Goal: Information Seeking & Learning: Find specific fact

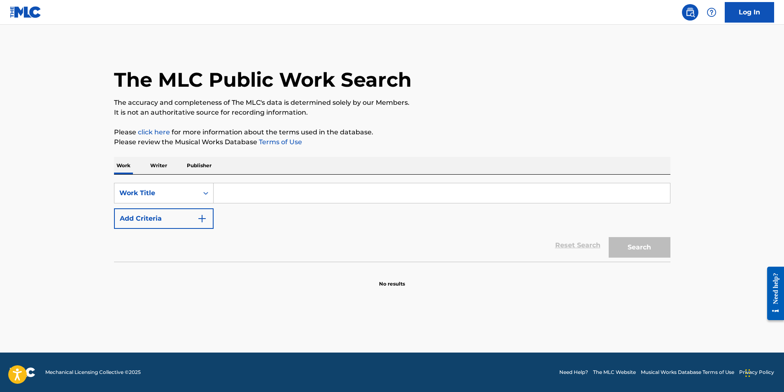
click at [264, 197] on input "Search Form" at bounding box center [441, 193] width 456 height 20
type input "dagbani dance"
click at [608, 237] on button "Search" at bounding box center [639, 247] width 62 height 21
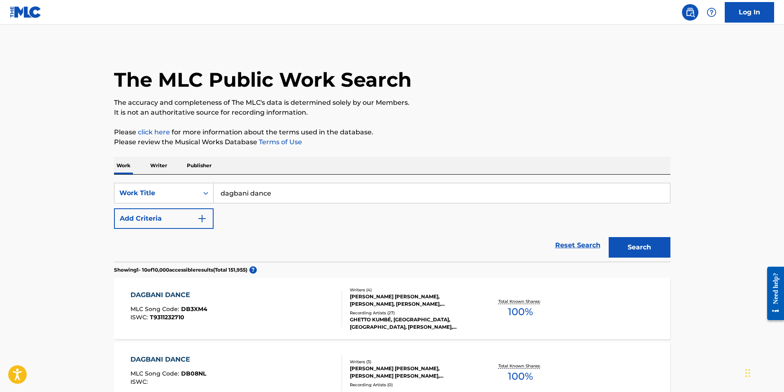
click at [280, 311] on div "DAGBANI DANCE MLC Song Code : DB3XM4 ISWC : T9311232710" at bounding box center [235, 308] width 211 height 37
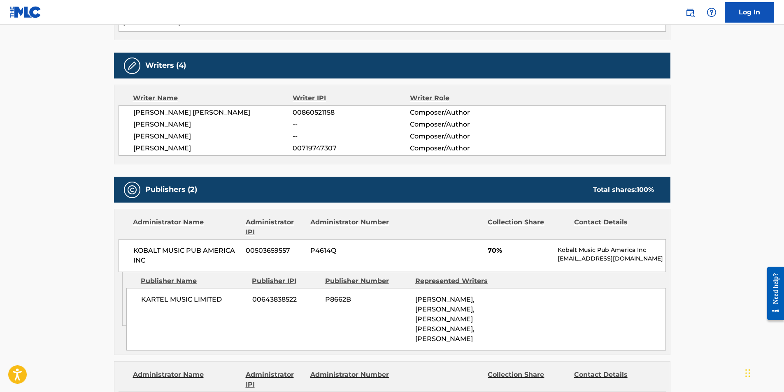
scroll to position [329, 0]
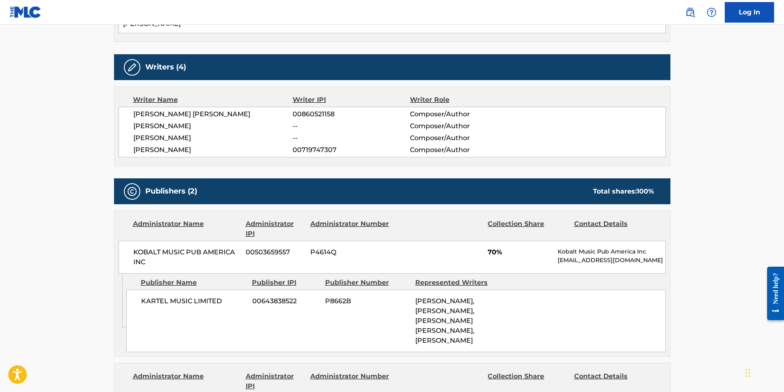
click at [696, 177] on main "< Back to public search results Copy work link DAGBANI DANCE Work Detail Member…" at bounding box center [392, 252] width 784 height 1113
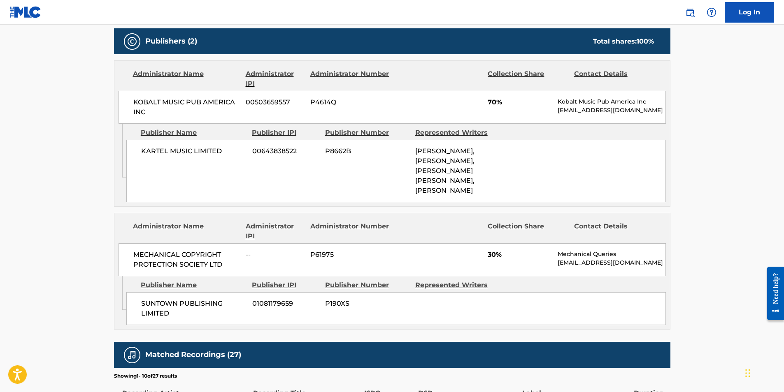
scroll to position [494, 0]
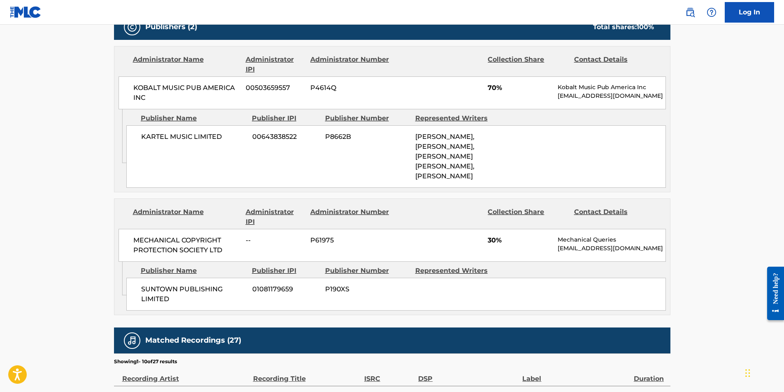
click at [366, 161] on div "KARTEL MUSIC LIMITED 00643838522 P8662B [PERSON_NAME], [PERSON_NAME], [PERSON_N…" at bounding box center [395, 156] width 539 height 63
click at [443, 158] on span "[PERSON_NAME], [PERSON_NAME], [PERSON_NAME] [PERSON_NAME], [PERSON_NAME]" at bounding box center [444, 156] width 59 height 47
drag, startPoint x: 443, startPoint y: 158, endPoint x: 434, endPoint y: 169, distance: 15.2
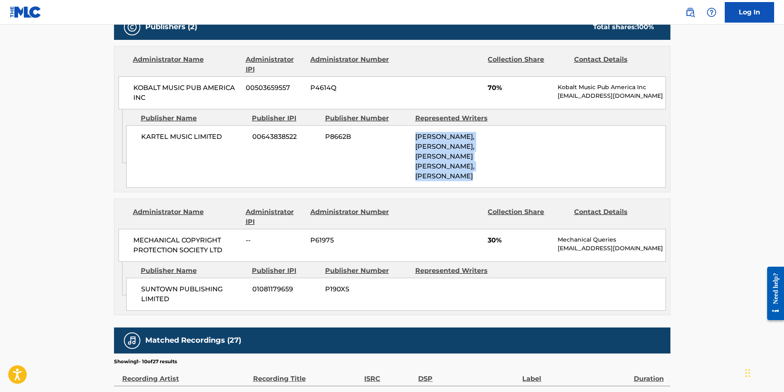
click at [434, 169] on span "[PERSON_NAME], [PERSON_NAME], [PERSON_NAME] [PERSON_NAME], [PERSON_NAME]" at bounding box center [444, 156] width 59 height 47
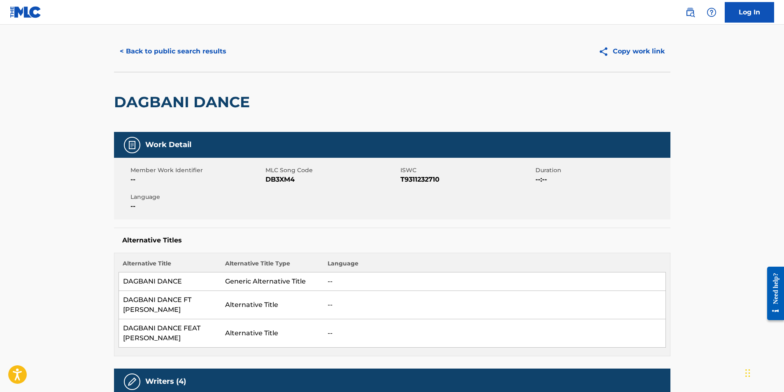
scroll to position [0, 0]
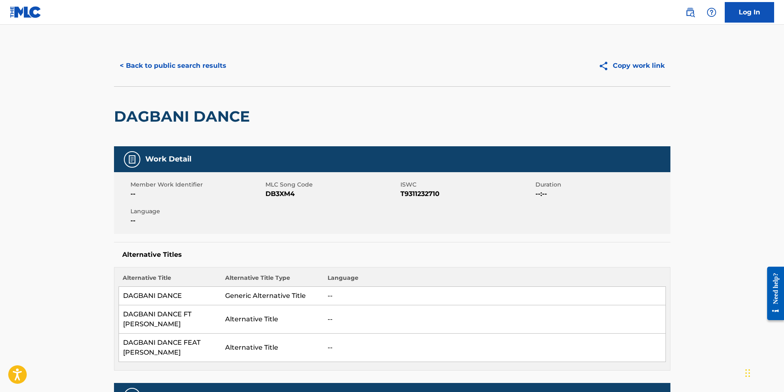
click at [188, 64] on button "< Back to public search results" at bounding box center [173, 66] width 118 height 21
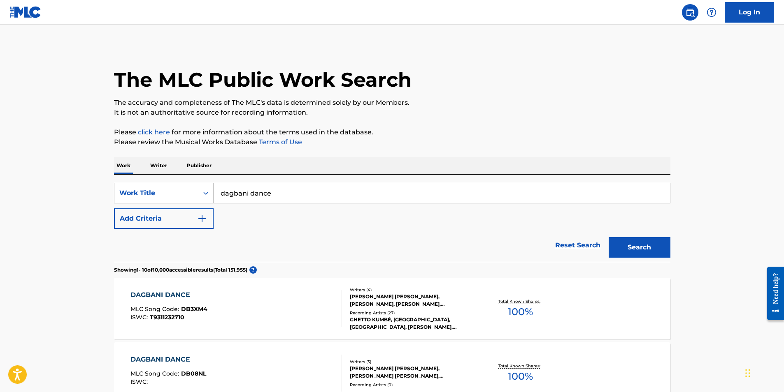
drag, startPoint x: 304, startPoint y: 199, endPoint x: 222, endPoint y: 198, distance: 81.9
click at [226, 198] on input "dagbani dance" at bounding box center [441, 193] width 456 height 20
paste input "4 FLOORS OF WHORES"
paste input "Search Form"
type input "4 FLOORS OF WHORES"
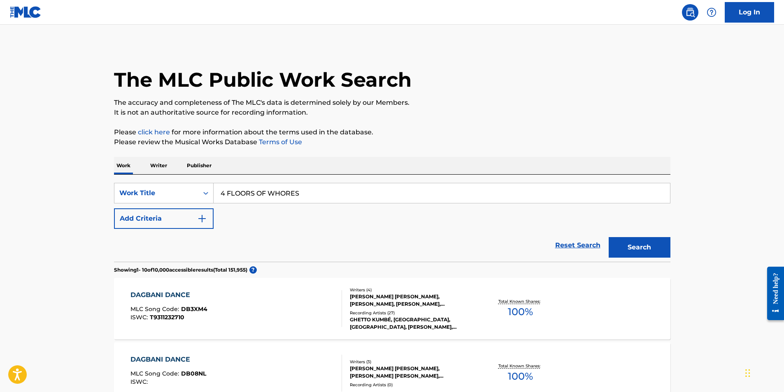
click at [608, 237] on button "Search" at bounding box center [639, 247] width 62 height 21
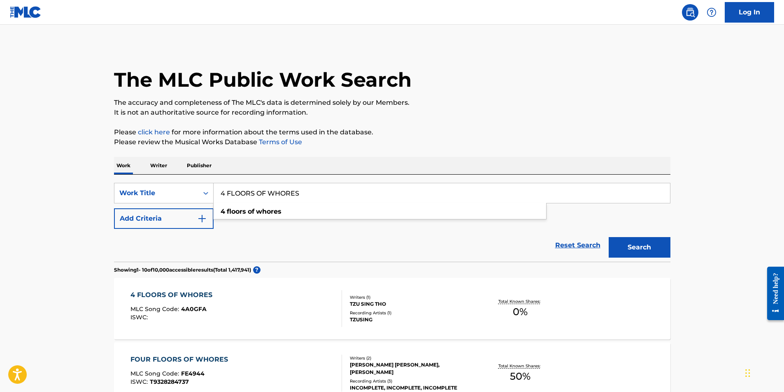
click at [274, 320] on div "4 FLOORS OF WHORES MLC Song Code : 4A0GFA ISWC :" at bounding box center [235, 308] width 211 height 37
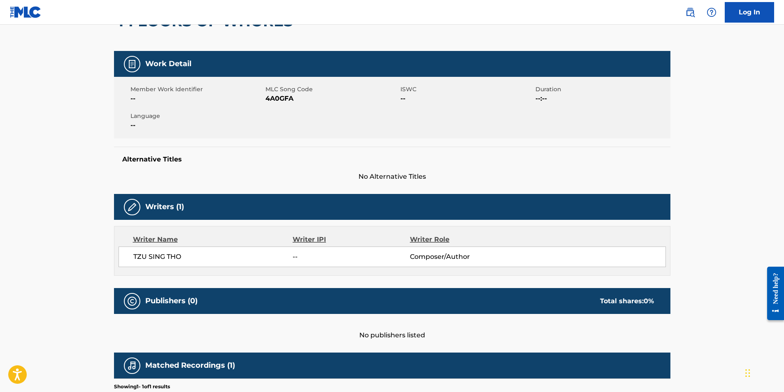
scroll to position [82, 0]
